Goal: Information Seeking & Learning: Learn about a topic

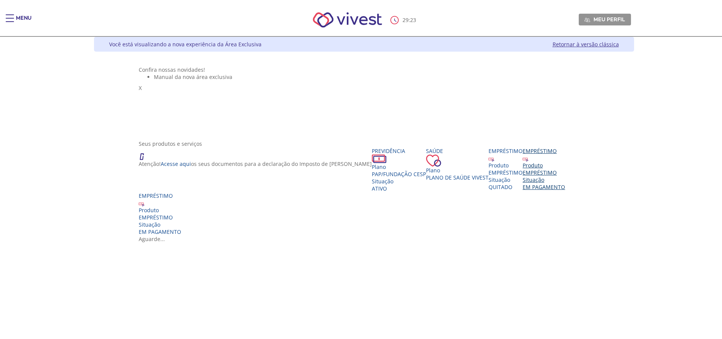
click at [565, 176] on div "EMPRÉSTIMO" at bounding box center [544, 172] width 42 height 7
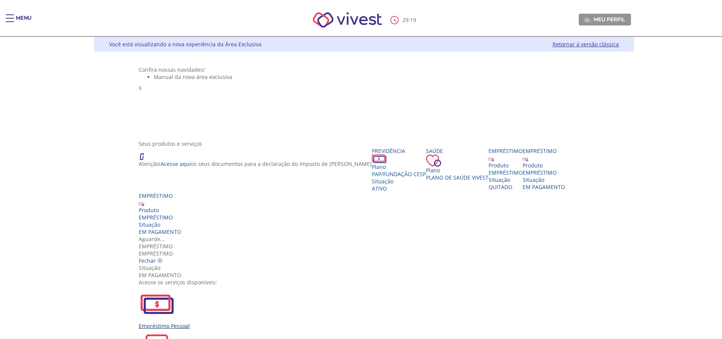
click at [246, 322] on div "Empréstimo Pessoal" at bounding box center [364, 325] width 450 height 7
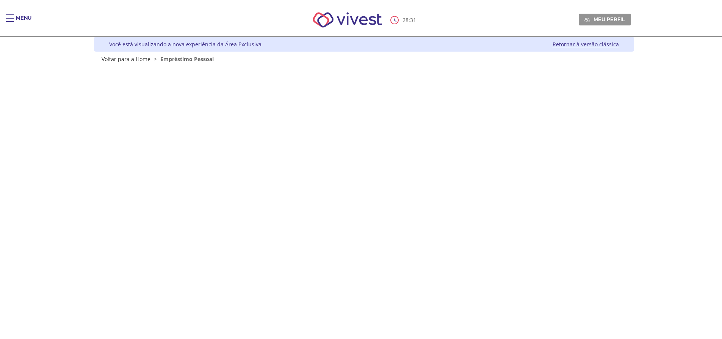
click at [187, 61] on span "Empréstimo Pessoal" at bounding box center [186, 58] width 53 height 7
click at [123, 58] on link "Voltar para a Home" at bounding box center [126, 58] width 49 height 7
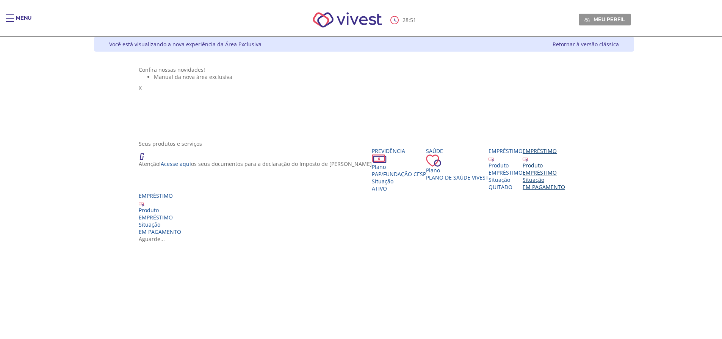
click at [565, 154] on div "Empréstimo" at bounding box center [544, 150] width 42 height 7
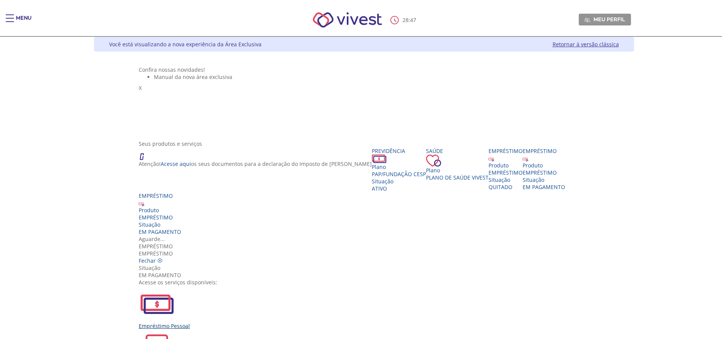
click at [175, 285] on img "Vivest" at bounding box center [157, 303] width 36 height 36
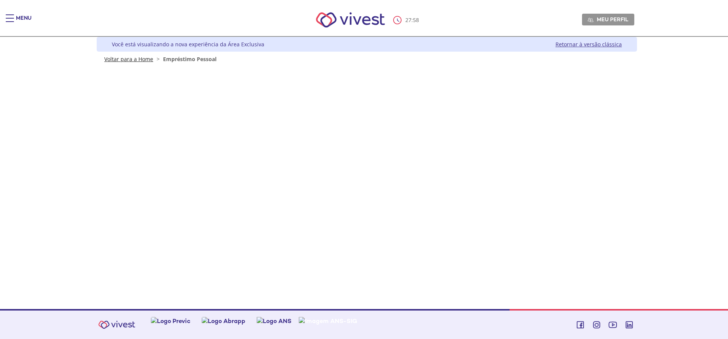
click at [114, 58] on link "Voltar para a Home" at bounding box center [128, 58] width 49 height 7
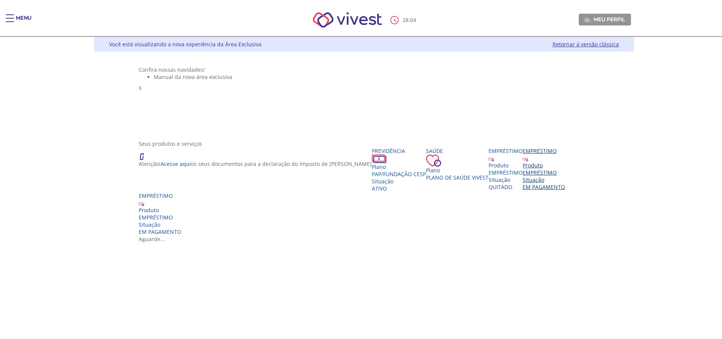
scroll to position [38, 0]
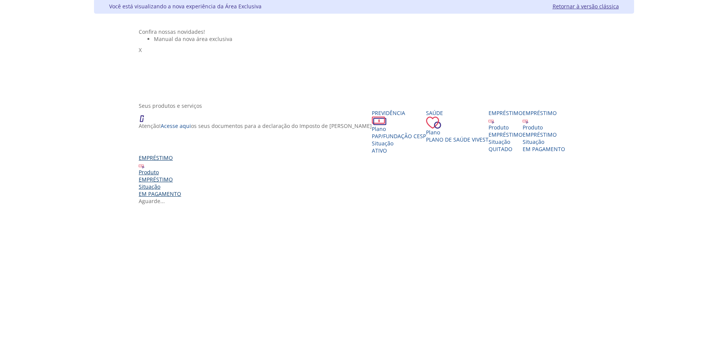
click at [139, 176] on div "Produto" at bounding box center [160, 171] width 42 height 7
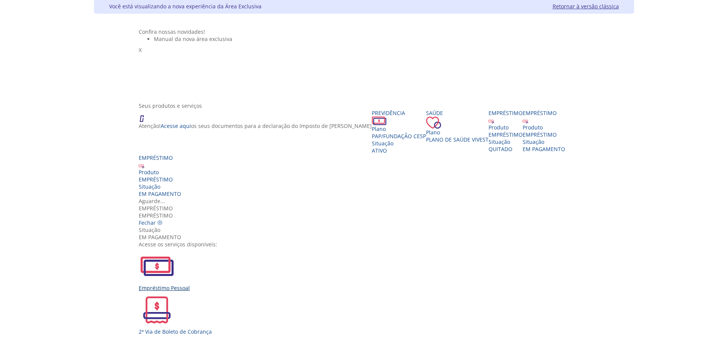
click at [249, 284] on div "Empréstimo Pessoal" at bounding box center [364, 287] width 450 height 7
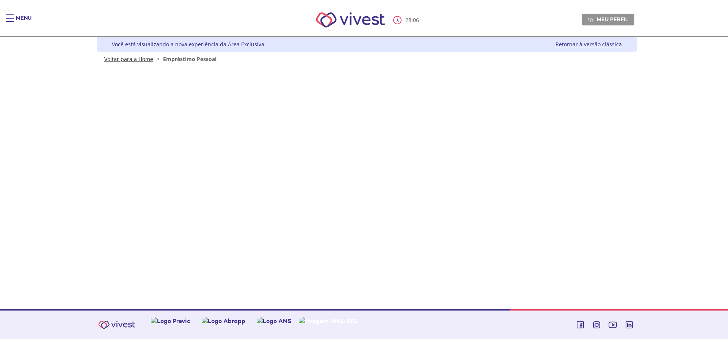
click at [115, 57] on link "Voltar para a Home" at bounding box center [128, 58] width 49 height 7
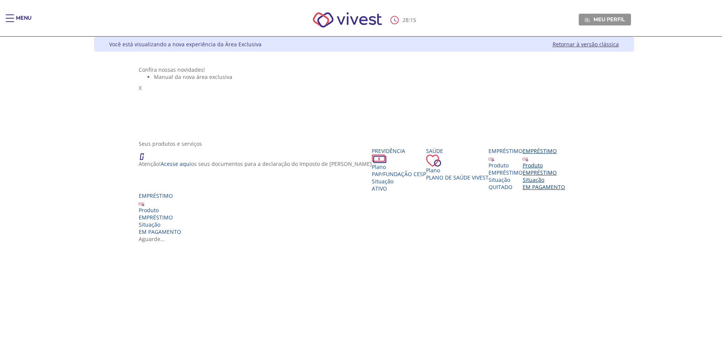
click at [565, 169] on div "Produto" at bounding box center [544, 164] width 42 height 7
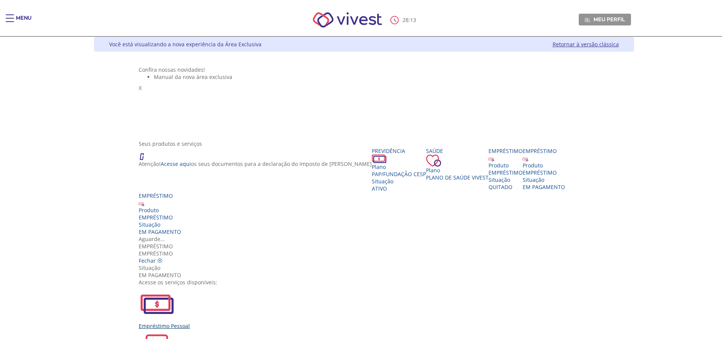
click at [175, 285] on img "Vivest" at bounding box center [157, 303] width 36 height 36
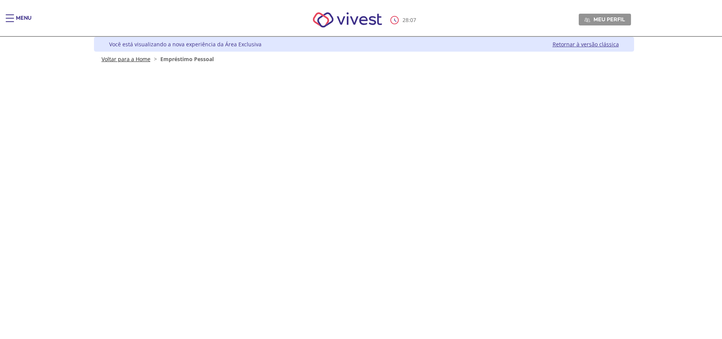
click at [127, 59] on link "Voltar para a Home" at bounding box center [126, 58] width 49 height 7
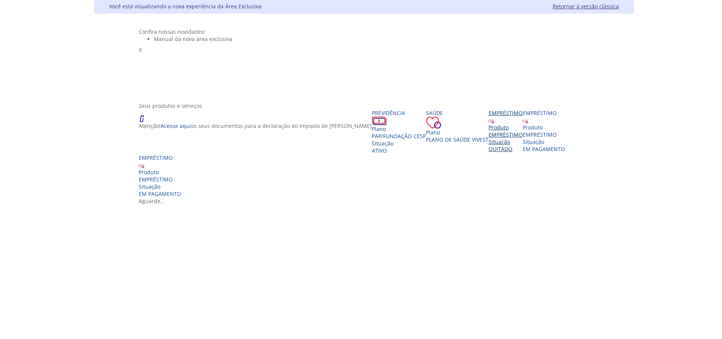
scroll to position [76, 0]
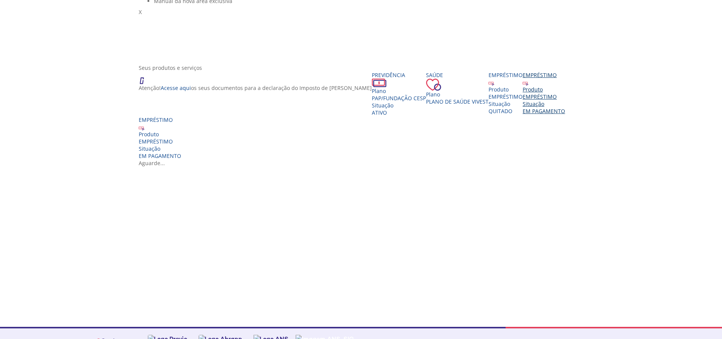
click at [565, 107] on div "Situação" at bounding box center [544, 103] width 42 height 7
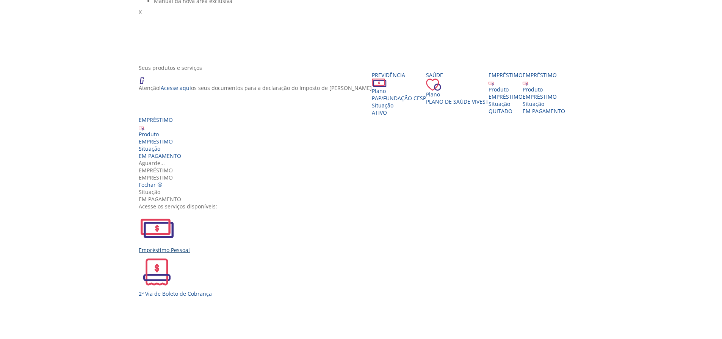
click at [175, 210] on img "Vivest" at bounding box center [157, 228] width 36 height 36
